Goal: Transaction & Acquisition: Book appointment/travel/reservation

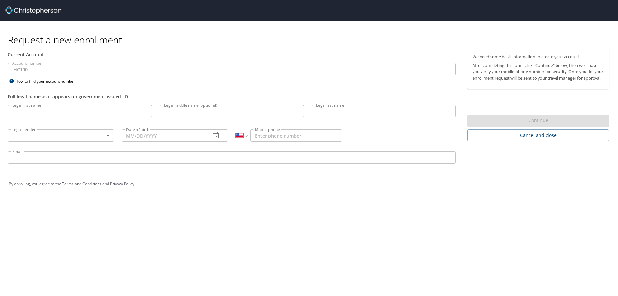
select select "US"
click at [84, 109] on input "Legal first name" at bounding box center [80, 111] width 144 height 12
type input "Garrett"
type input "Jensen"
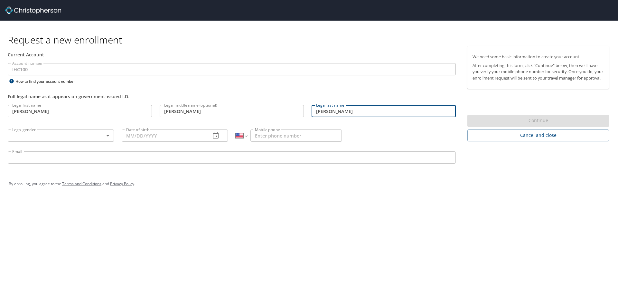
type input "Elliott"
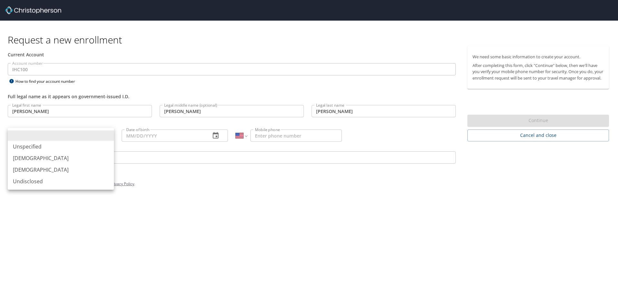
click at [105, 136] on body "Request a new enrollment Current Account Account number IHC100 Account number H…" at bounding box center [309, 148] width 618 height 296
click at [93, 154] on li "[DEMOGRAPHIC_DATA]" at bounding box center [61, 158] width 106 height 12
type input "[DEMOGRAPHIC_DATA]"
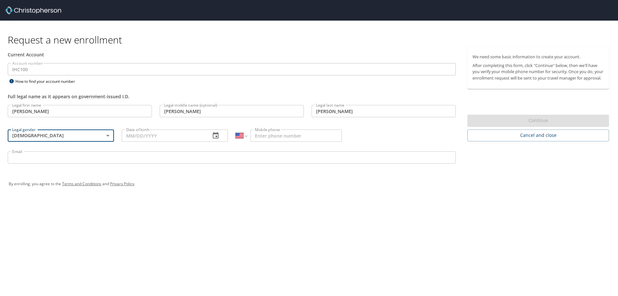
click at [156, 135] on input "Date of birth" at bounding box center [164, 135] width 84 height 12
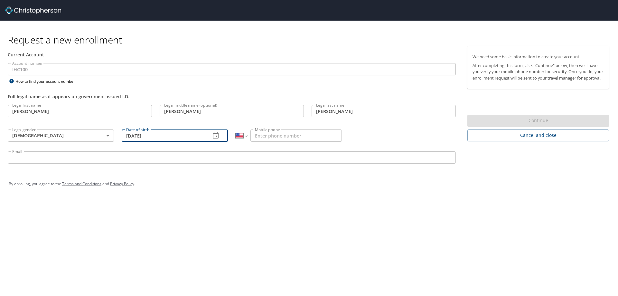
type input "02/21/1986"
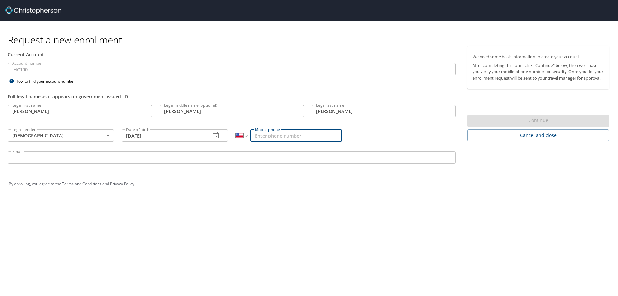
click at [271, 132] on input "Mobile phone" at bounding box center [296, 135] width 91 height 12
type input "(385) 309-8702"
click at [208, 152] on div "Email Email" at bounding box center [232, 158] width 456 height 22
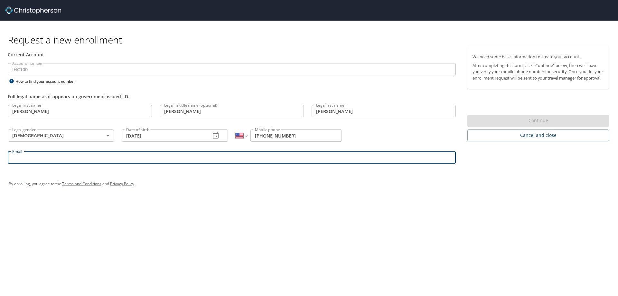
click at [208, 161] on input "Email" at bounding box center [232, 157] width 448 height 12
type input "g"
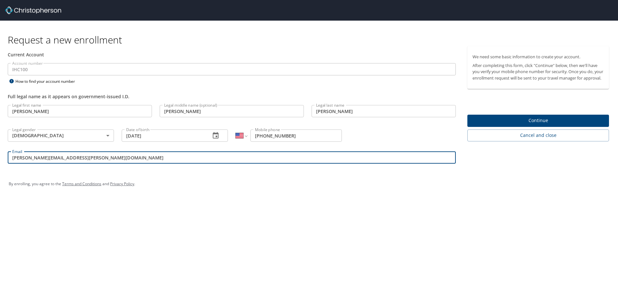
type input "Garrett.Elliott@imail.org"
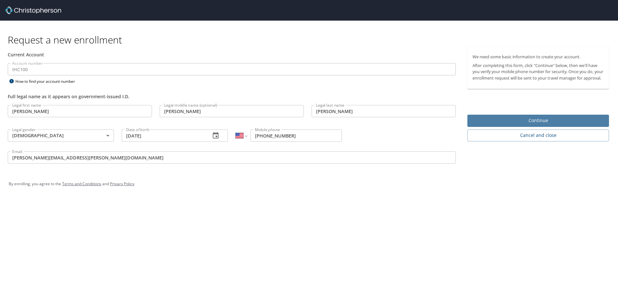
click at [531, 125] on span "Continue" at bounding box center [538, 121] width 131 height 8
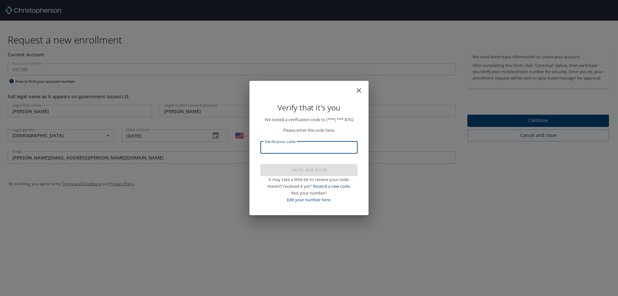
click at [316, 144] on input "Verification code" at bounding box center [309, 147] width 97 height 12
type input "315922"
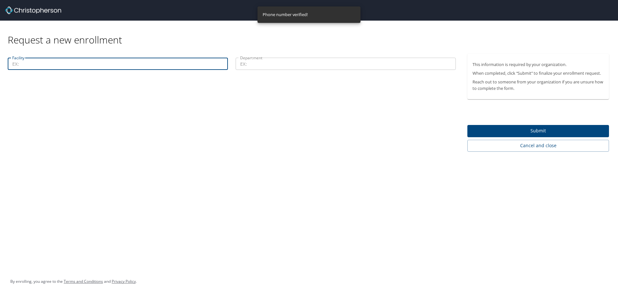
click at [92, 62] on input "Facility" at bounding box center [118, 64] width 220 height 12
click at [268, 68] on input "Department" at bounding box center [346, 64] width 220 height 12
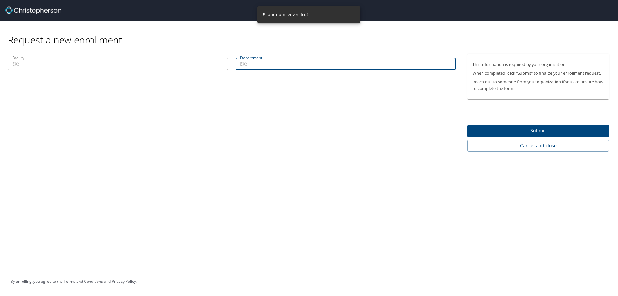
click at [189, 62] on input "Facility" at bounding box center [118, 64] width 220 height 12
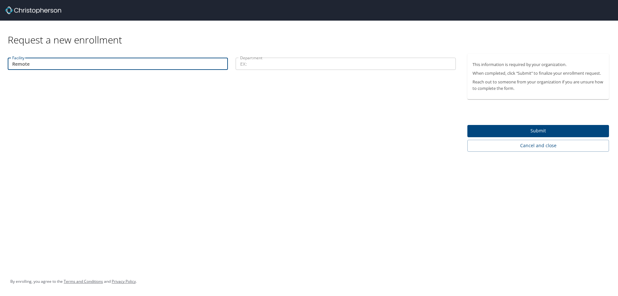
click at [265, 61] on input "Department" at bounding box center [346, 64] width 220 height 12
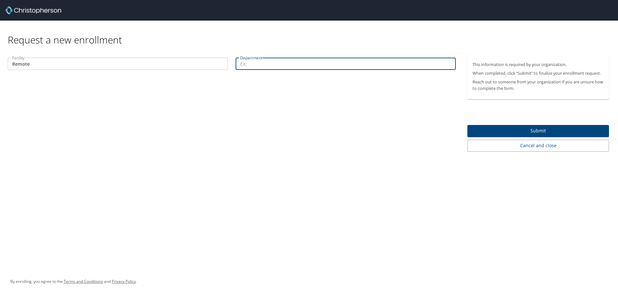
click at [124, 66] on input "Remote" at bounding box center [118, 64] width 220 height 12
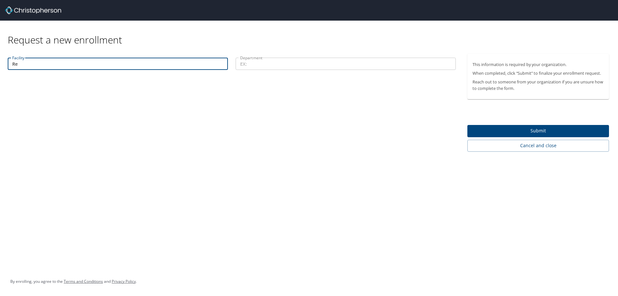
type input "R"
type input "Homecare"
click at [262, 57] on div "Department Department" at bounding box center [346, 65] width 228 height 22
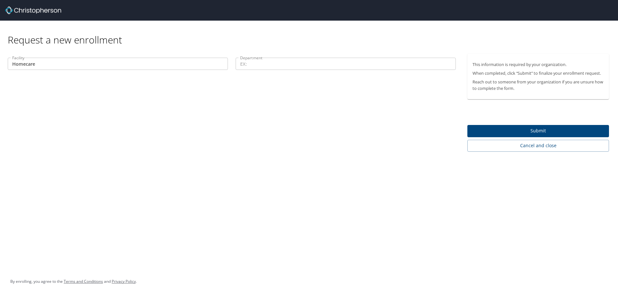
click at [261, 65] on input "Department" at bounding box center [346, 64] width 220 height 12
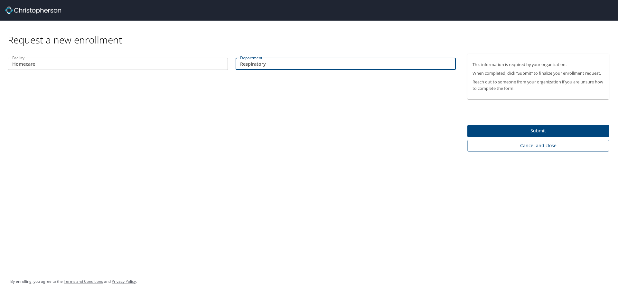
type input "Respiratory"
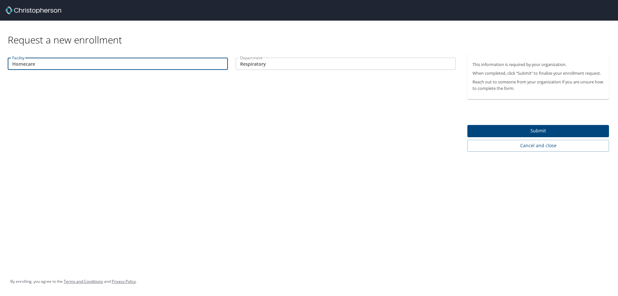
click at [90, 62] on input "Homecare" at bounding box center [118, 64] width 220 height 12
type input "Home Medical Equipment"
click at [474, 129] on span "Submit" at bounding box center [538, 131] width 131 height 8
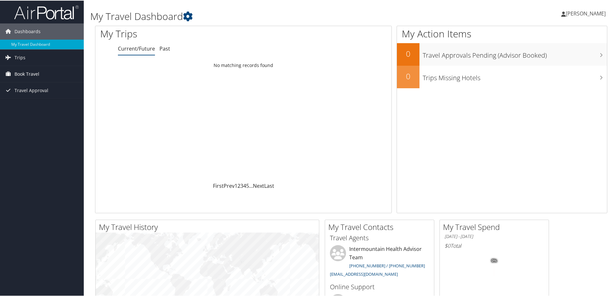
click at [30, 71] on span "Book Travel" at bounding box center [26, 73] width 25 height 16
click at [16, 72] on span "Book Travel" at bounding box center [26, 73] width 25 height 16
click at [35, 96] on link "Approval Request (Beta)" at bounding box center [42, 96] width 84 height 10
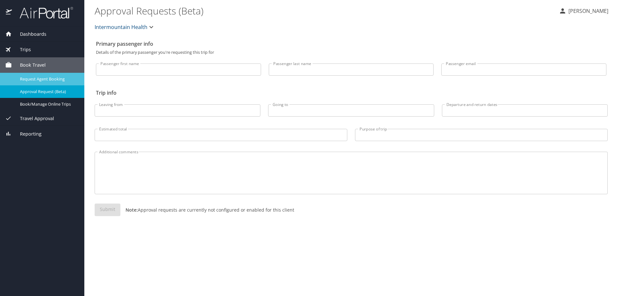
click at [33, 78] on span "Request Agent Booking" at bounding box center [48, 79] width 57 height 6
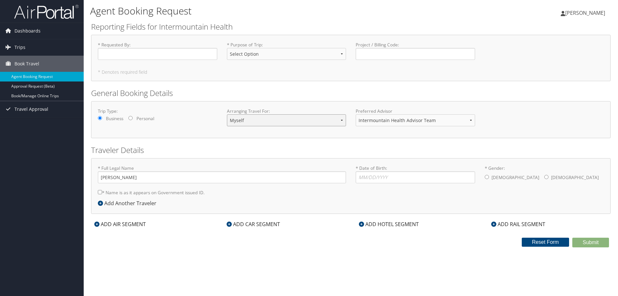
click at [336, 119] on select "Myself Another Traveler Guest Traveler" at bounding box center [286, 120] width 119 height 12
select select "another"
click at [227, 114] on select "Myself Another Traveler Guest Traveler" at bounding box center [286, 120] width 119 height 12
click at [339, 122] on select "Myself Another Traveler Guest Traveler" at bounding box center [286, 120] width 119 height 12
select select "myself"
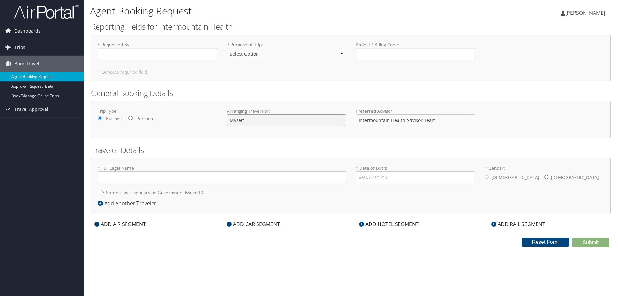
click at [227, 114] on select "Myself Another Traveler Guest Traveler" at bounding box center [286, 120] width 119 height 12
type input "[PERSON_NAME]"
click at [32, 30] on span "Dashboards" at bounding box center [27, 31] width 26 height 16
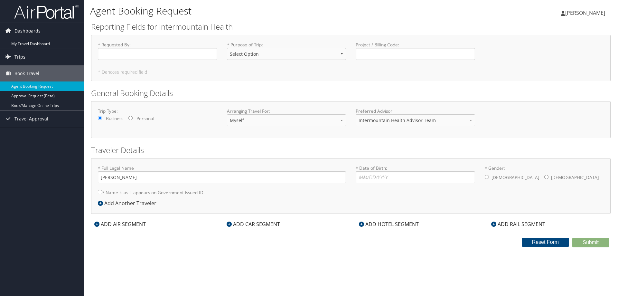
click at [363, 225] on icon at bounding box center [361, 224] width 5 height 5
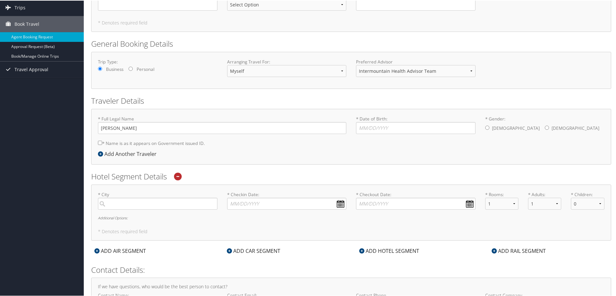
scroll to position [64, 0]
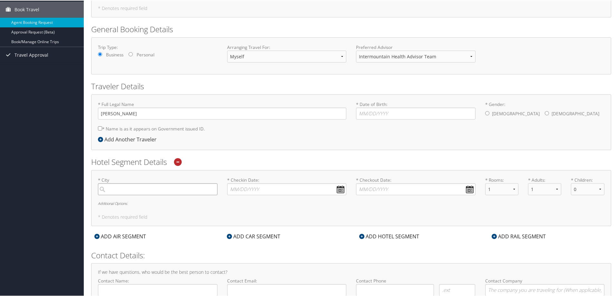
click at [195, 193] on input "search" at bounding box center [157, 189] width 119 height 12
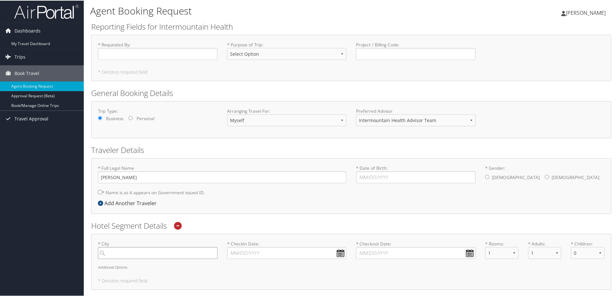
scroll to position [0, 0]
click at [145, 256] on input "search" at bounding box center [157, 253] width 119 height 12
click at [147, 276] on div "City" at bounding box center [158, 275] width 111 height 8
click at [147, 259] on input "logan" at bounding box center [157, 253] width 119 height 12
type input "Logan"
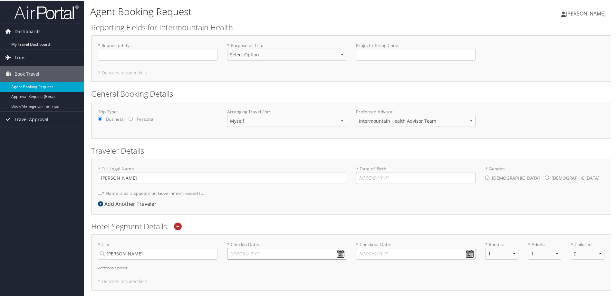
click at [291, 252] on input "* Checkin Date: Dates must be valid" at bounding box center [286, 253] width 119 height 12
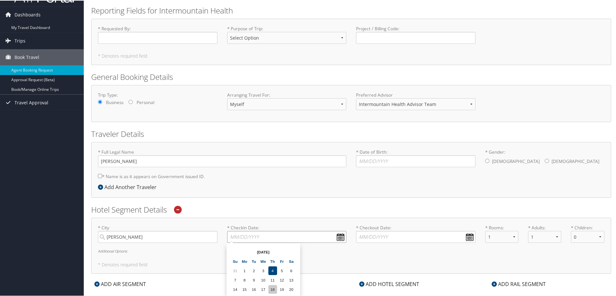
scroll to position [32, 0]
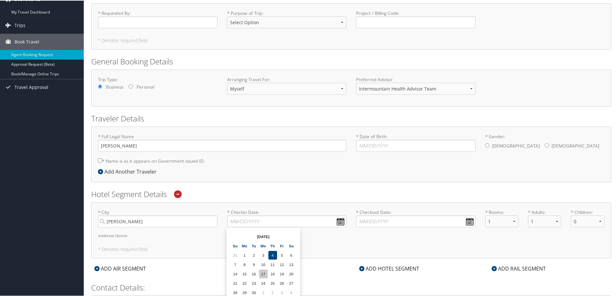
click at [262, 273] on td "17" at bounding box center [263, 273] width 9 height 9
type input "09/17/2025"
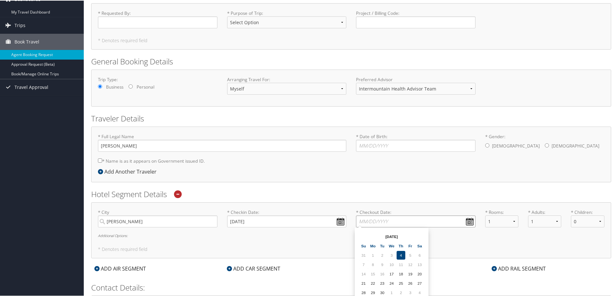
click at [404, 222] on input "* Checkout Date: Dates must be valid" at bounding box center [415, 221] width 119 height 12
click at [398, 274] on td "18" at bounding box center [400, 273] width 9 height 9
type input "09/18/2025"
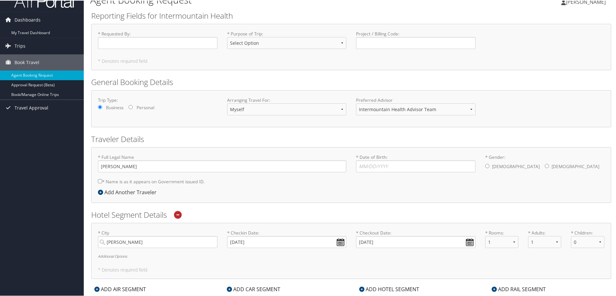
scroll to position [3, 0]
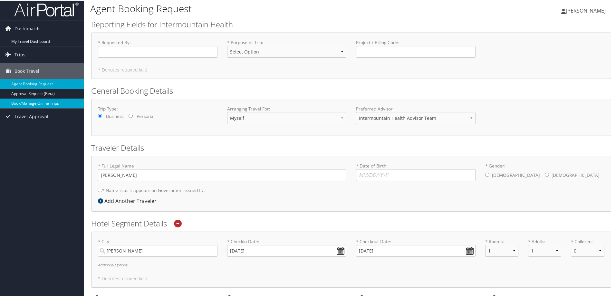
click at [41, 102] on link "Book/Manage Online Trips" at bounding box center [42, 103] width 84 height 10
